Goal: Task Accomplishment & Management: Manage account settings

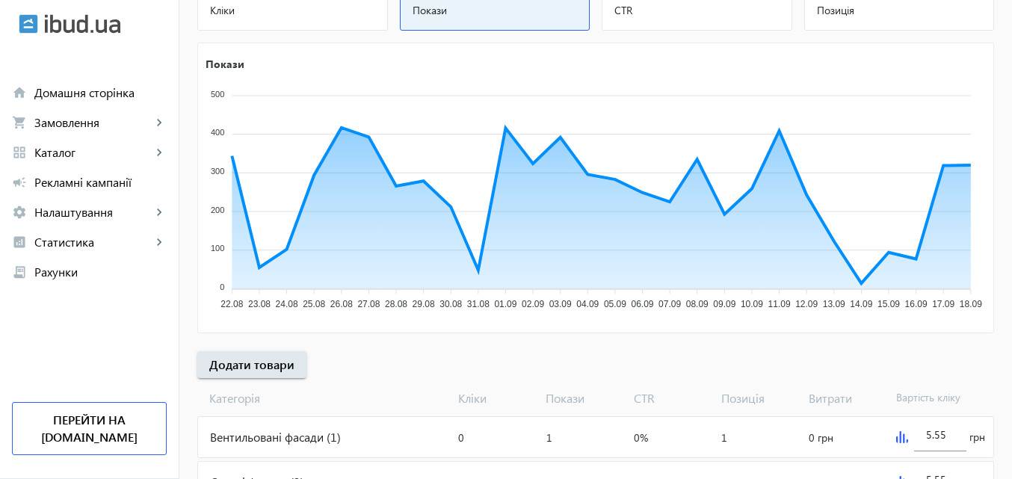
scroll to position [224, 0]
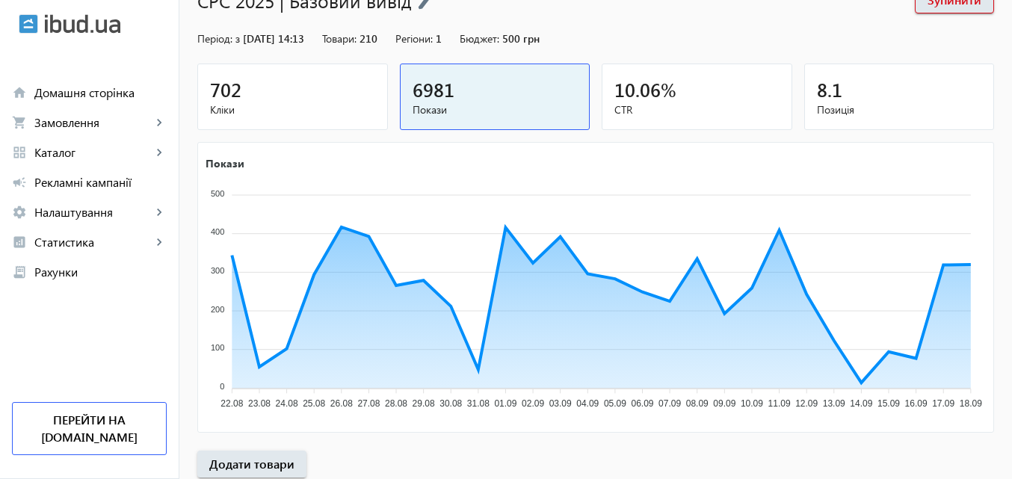
scroll to position [150, 0]
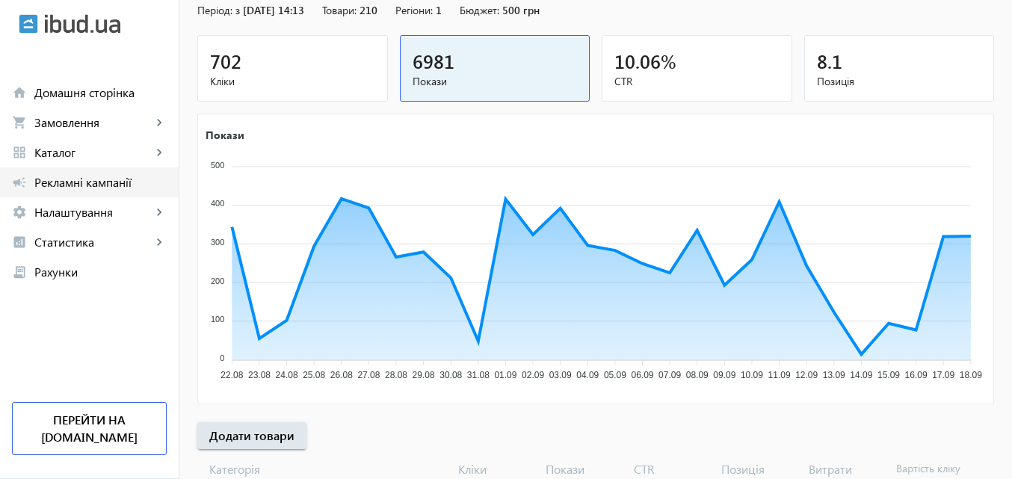
click at [108, 179] on span "Рекламні кампанії" at bounding box center [100, 182] width 132 height 15
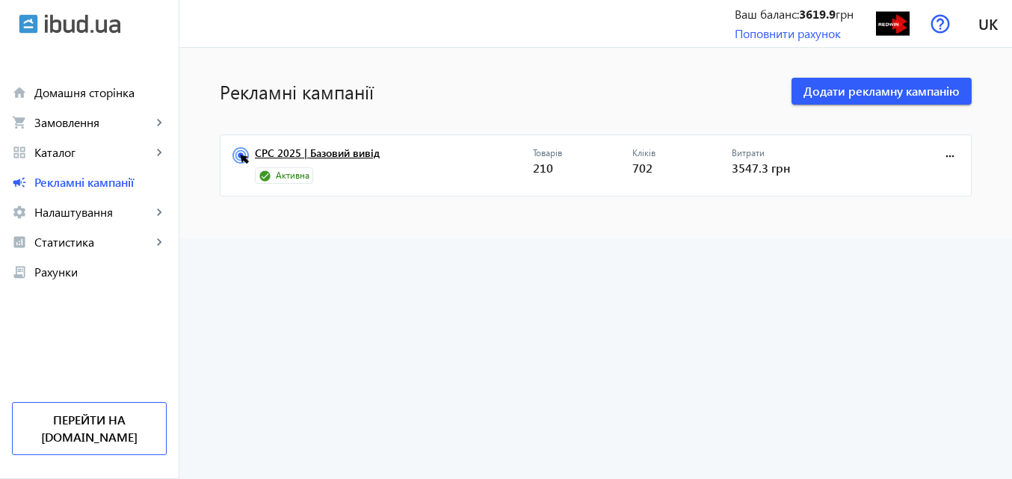
click at [341, 152] on link "CPC 2025 | Базовий вивід" at bounding box center [394, 157] width 278 height 21
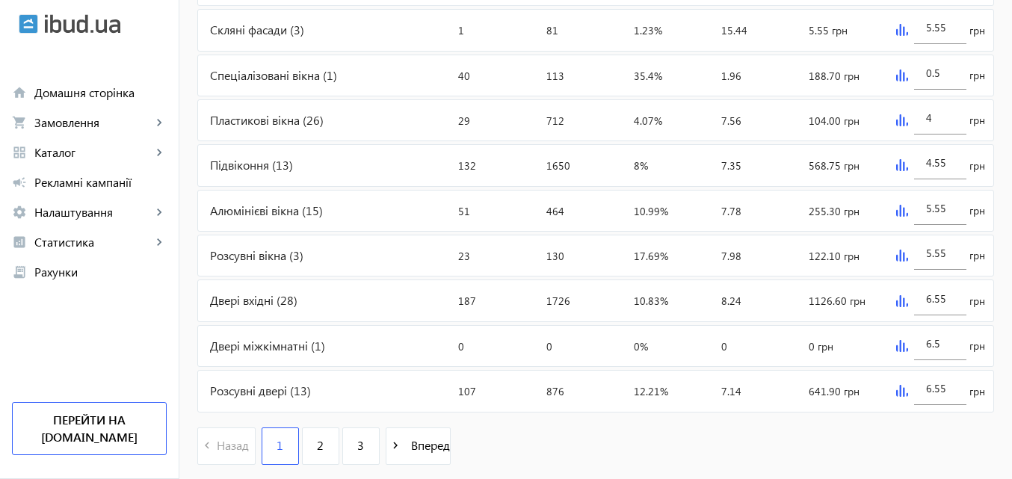
scroll to position [715, 0]
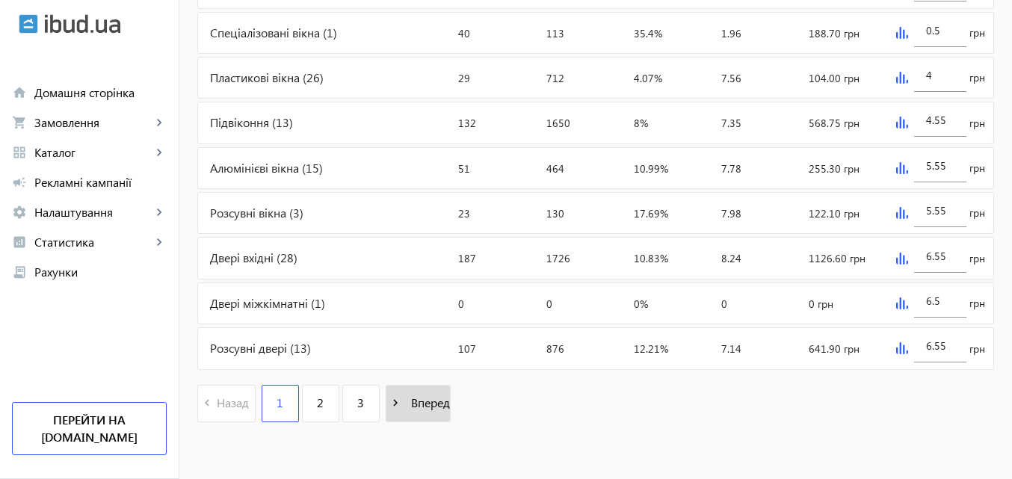
click at [419, 402] on span "Вперед" at bounding box center [427, 403] width 45 height 16
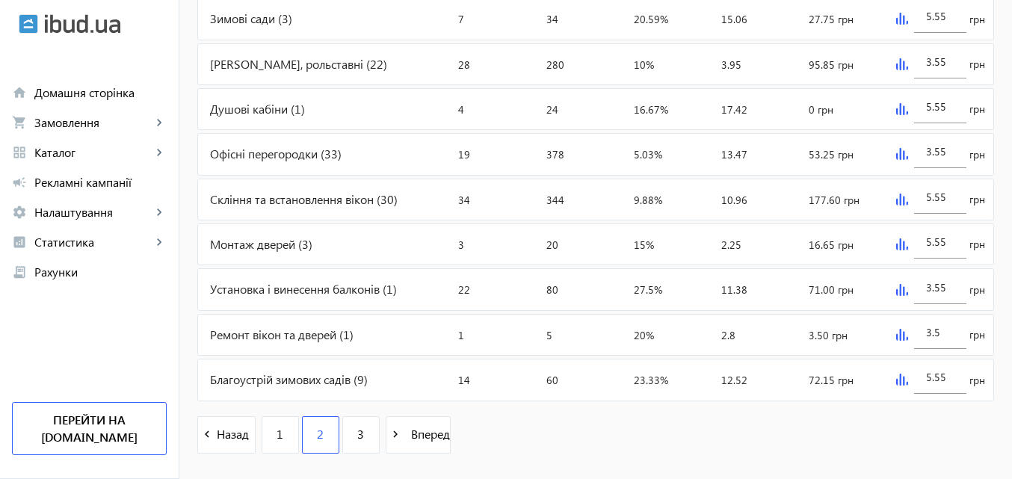
scroll to position [715, 0]
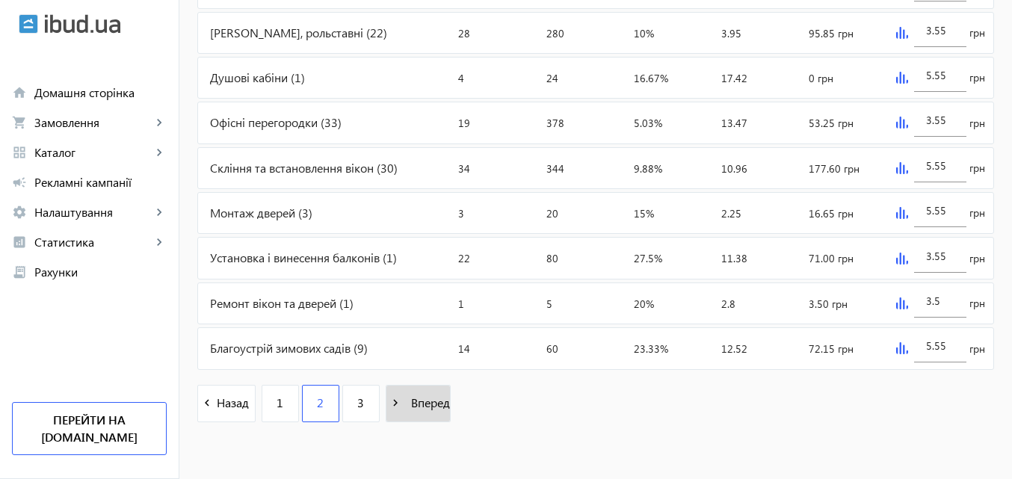
click at [428, 401] on span "Вперед" at bounding box center [427, 403] width 45 height 16
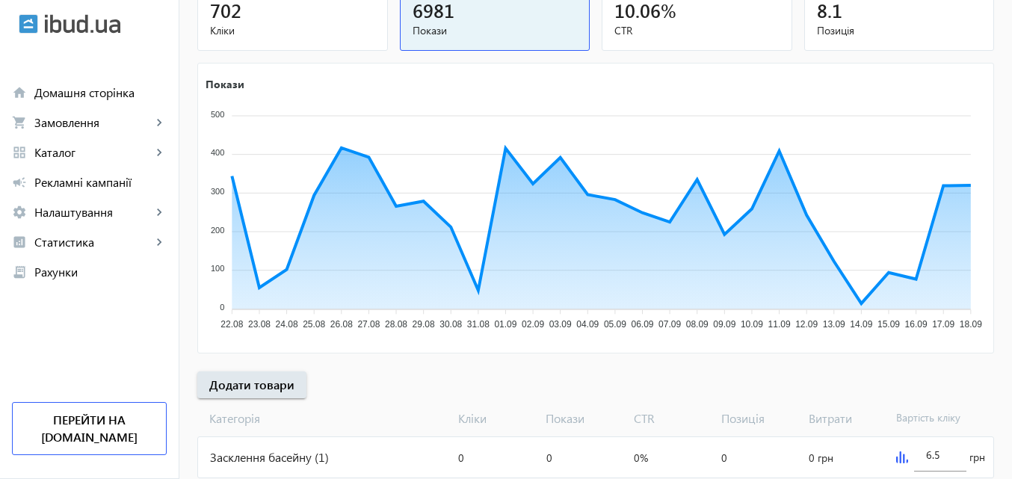
scroll to position [354, 0]
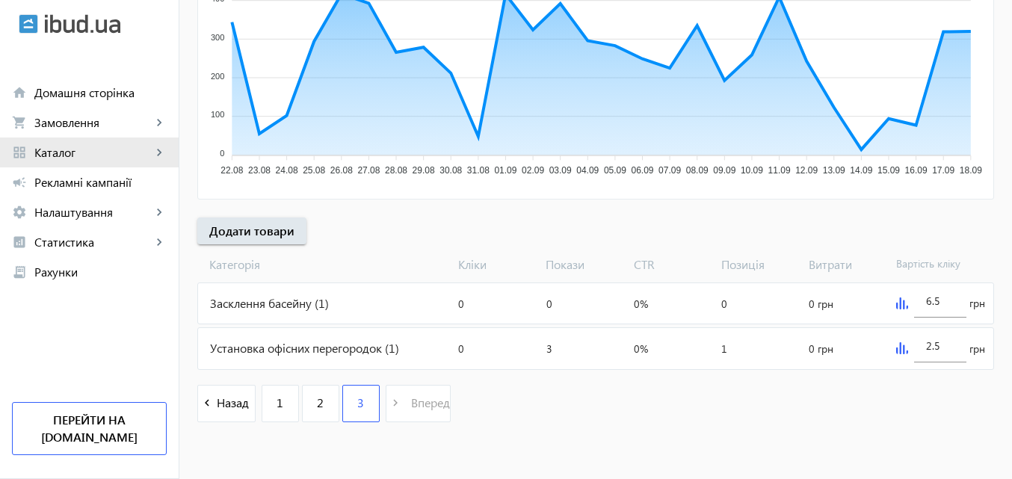
click at [72, 150] on span "Каталог" at bounding box center [92, 152] width 117 height 15
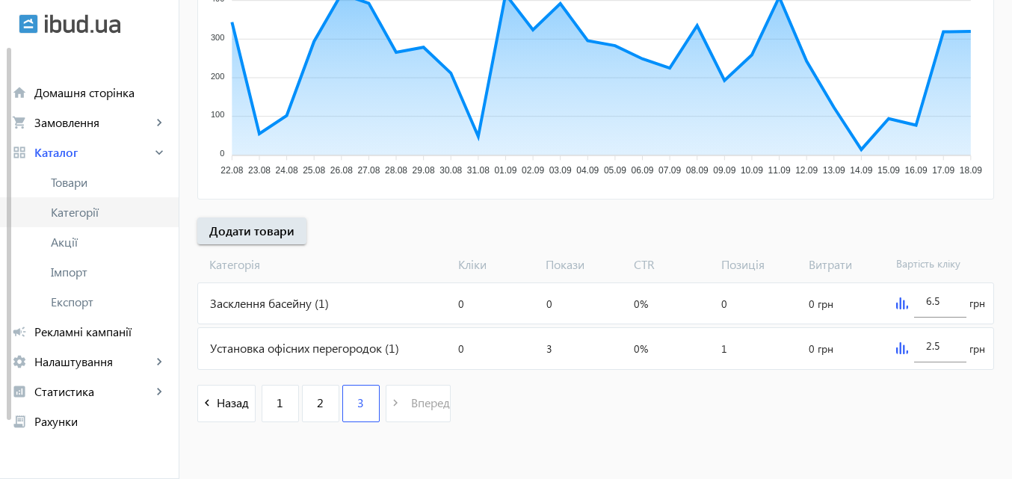
click at [78, 212] on span "Категорії" at bounding box center [109, 212] width 116 height 15
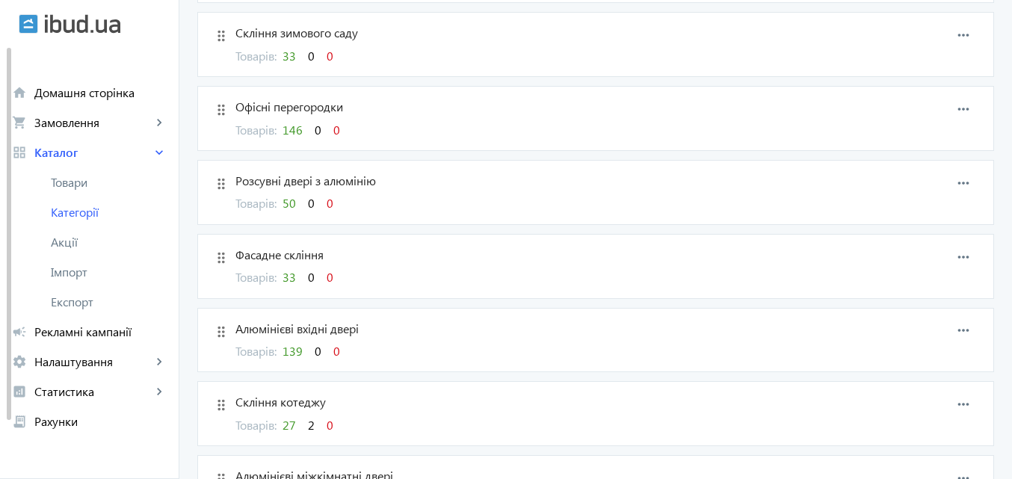
scroll to position [449, 0]
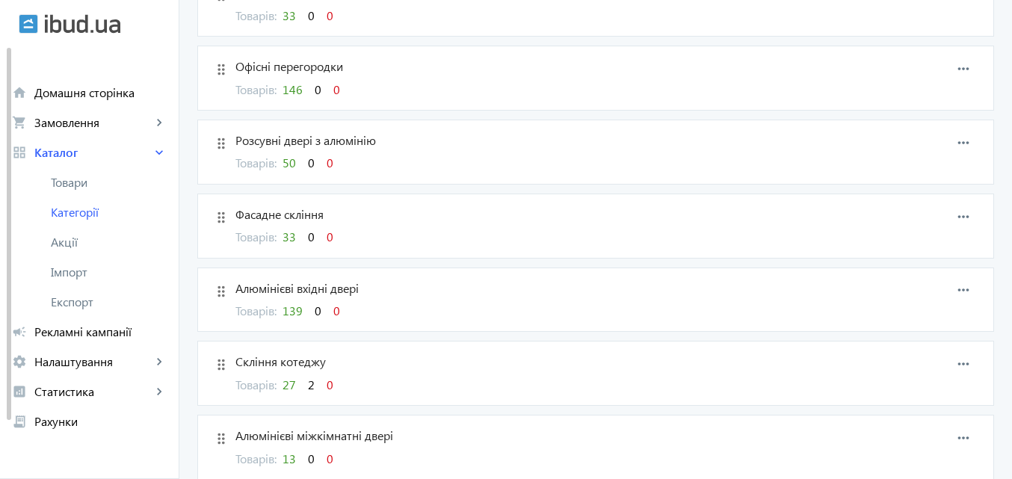
click at [308, 387] on span "2" at bounding box center [311, 385] width 7 height 16
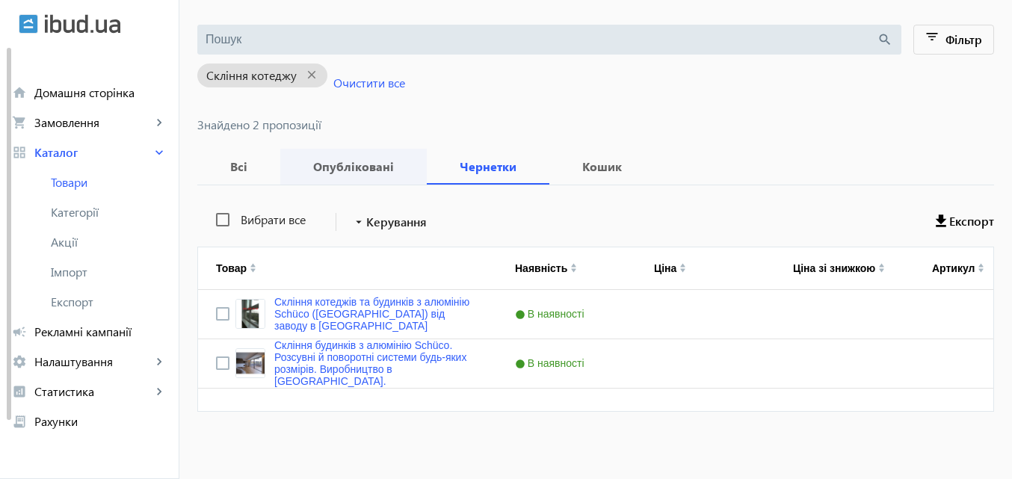
scroll to position [141, 0]
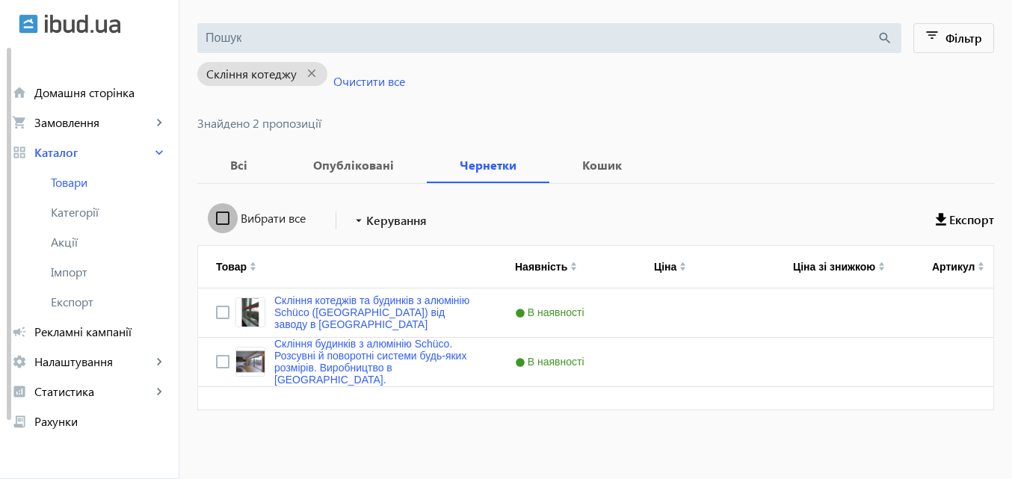
click at [215, 219] on input "Вибрати все" at bounding box center [223, 218] width 30 height 30
checkbox input "true"
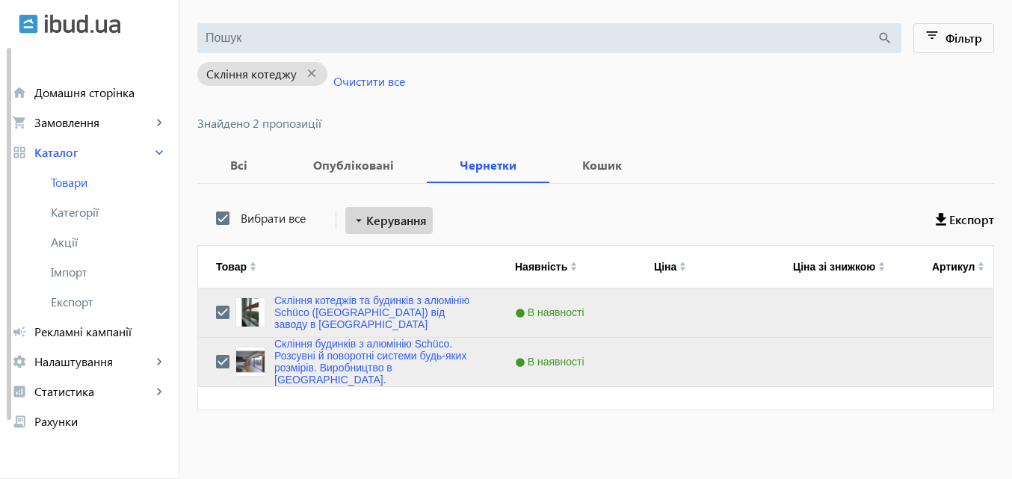
click at [387, 221] on span "Керування" at bounding box center [396, 221] width 61 height 18
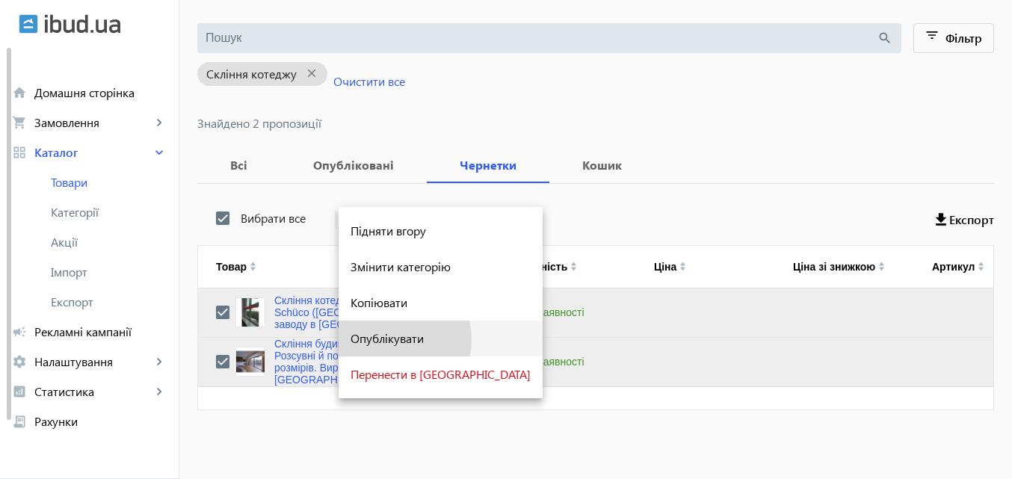
click at [386, 339] on span "Опублікувати" at bounding box center [441, 339] width 180 height 12
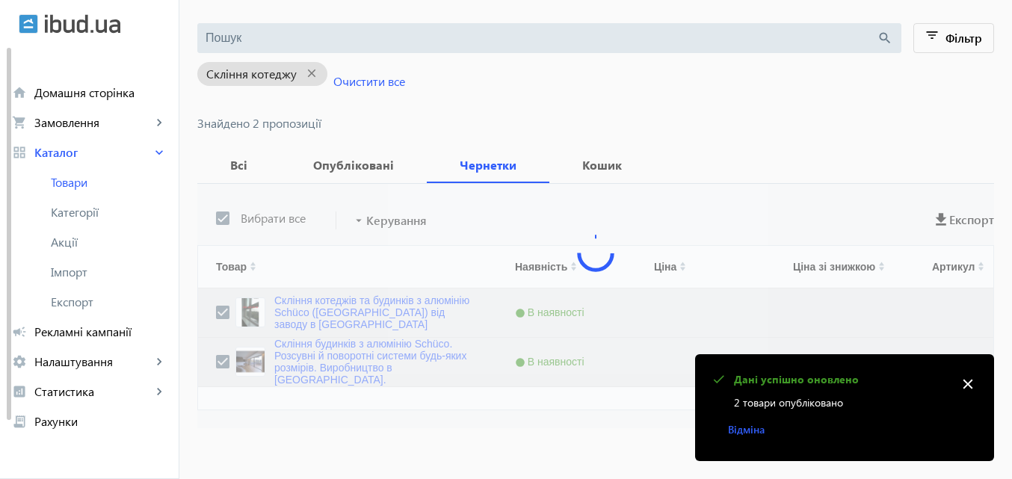
scroll to position [0, 0]
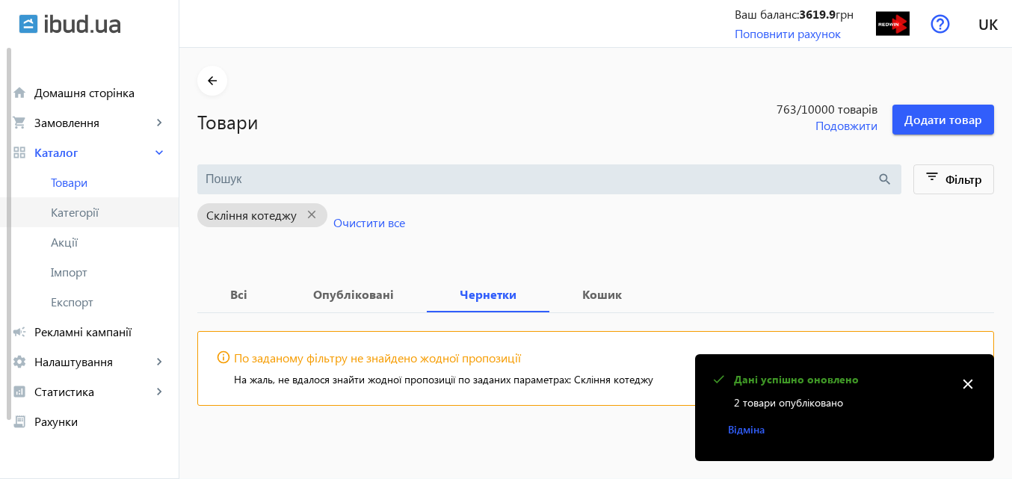
click at [79, 212] on span "Категорії" at bounding box center [109, 212] width 116 height 15
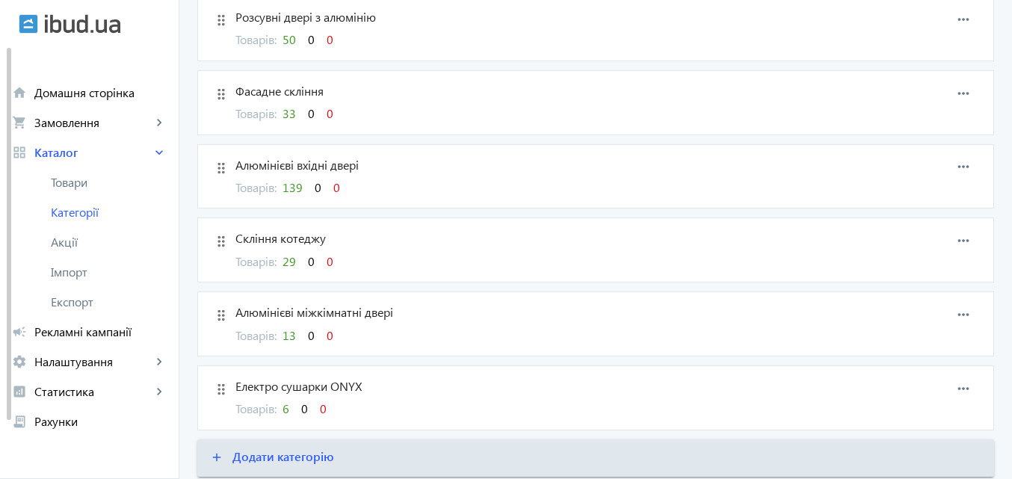
scroll to position [621, 0]
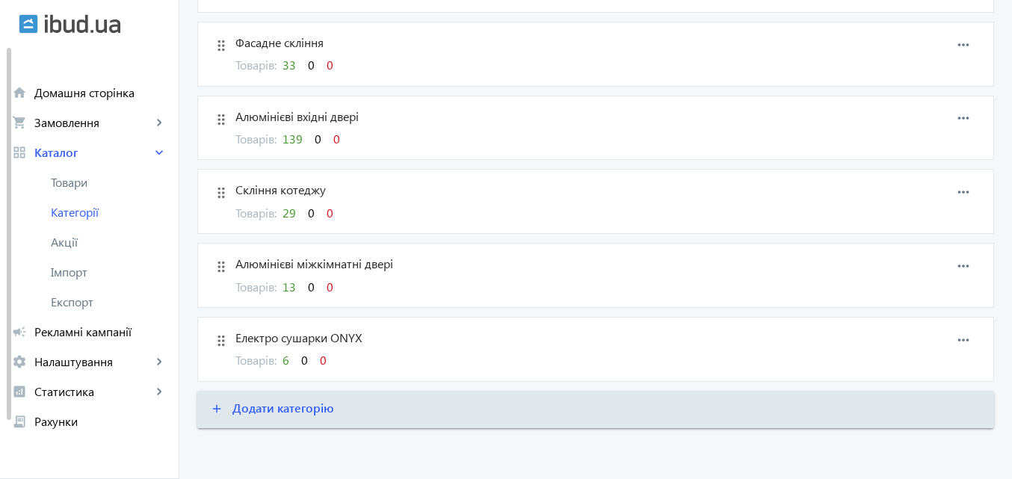
click at [283, 213] on span "29" at bounding box center [289, 213] width 13 height 16
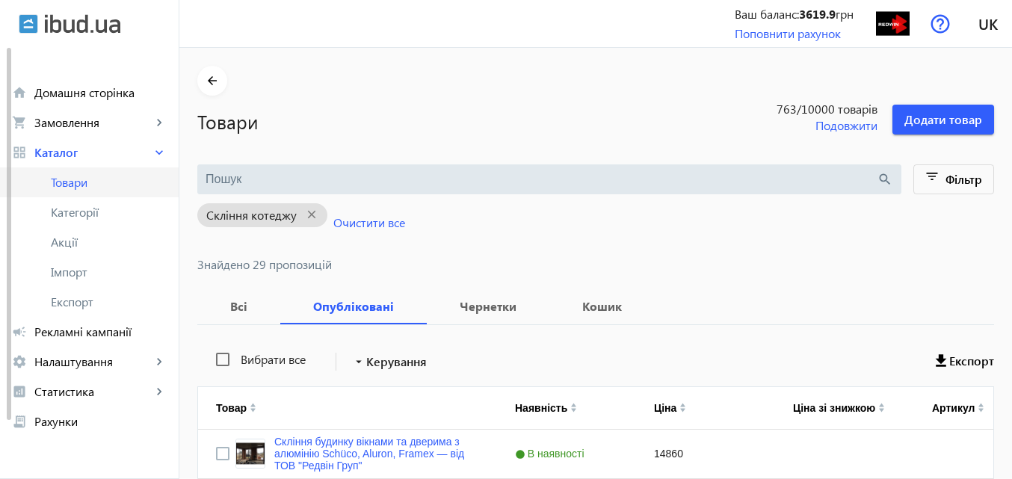
click at [73, 176] on span "Товари" at bounding box center [109, 182] width 116 height 15
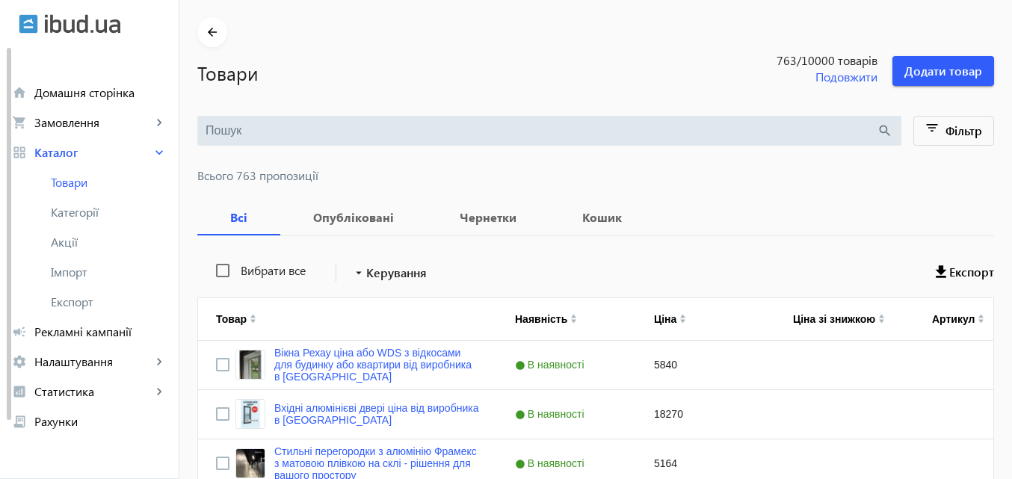
scroll to position [150, 0]
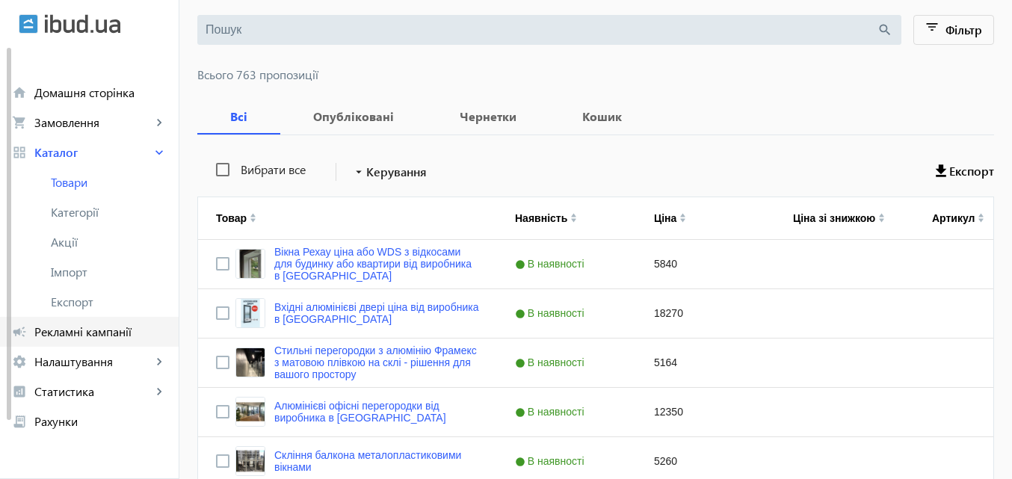
click at [109, 335] on span "Рекламні кампанії" at bounding box center [100, 331] width 132 height 15
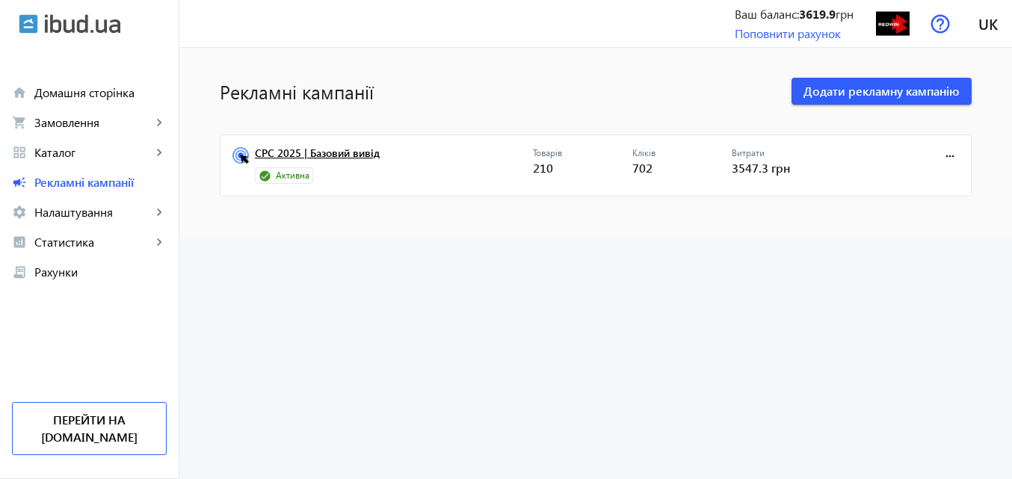
click at [334, 153] on link "CPC 2025 | Базовий вивід" at bounding box center [394, 157] width 278 height 21
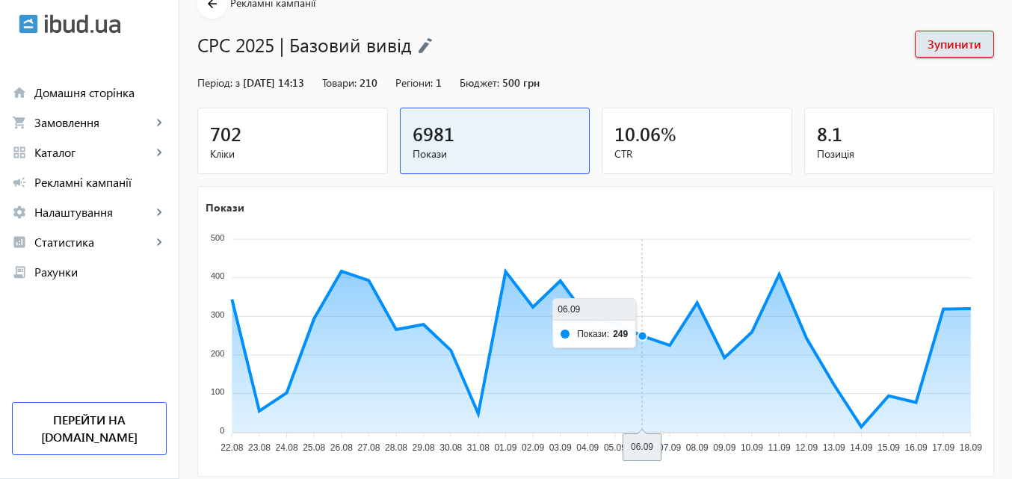
scroll to position [75, 0]
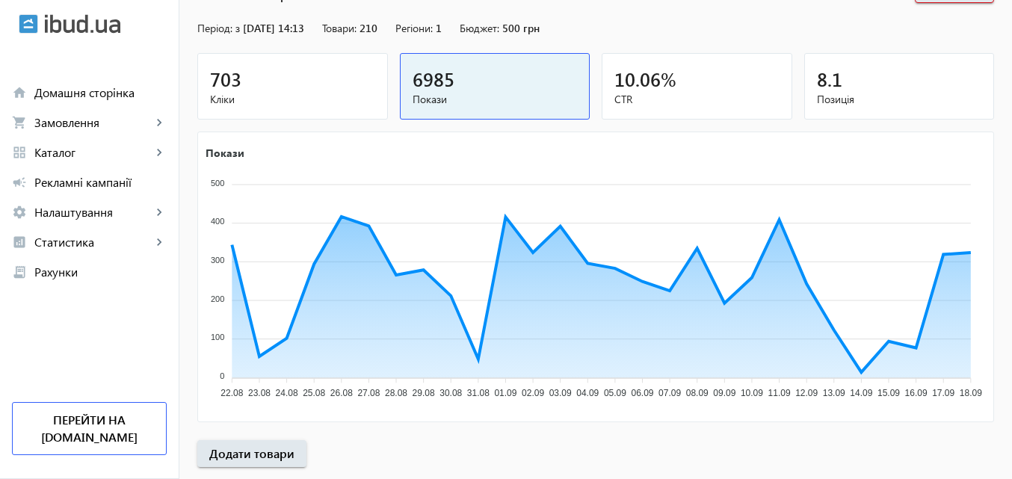
scroll to position [150, 0]
